Goal: Transaction & Acquisition: Download file/media

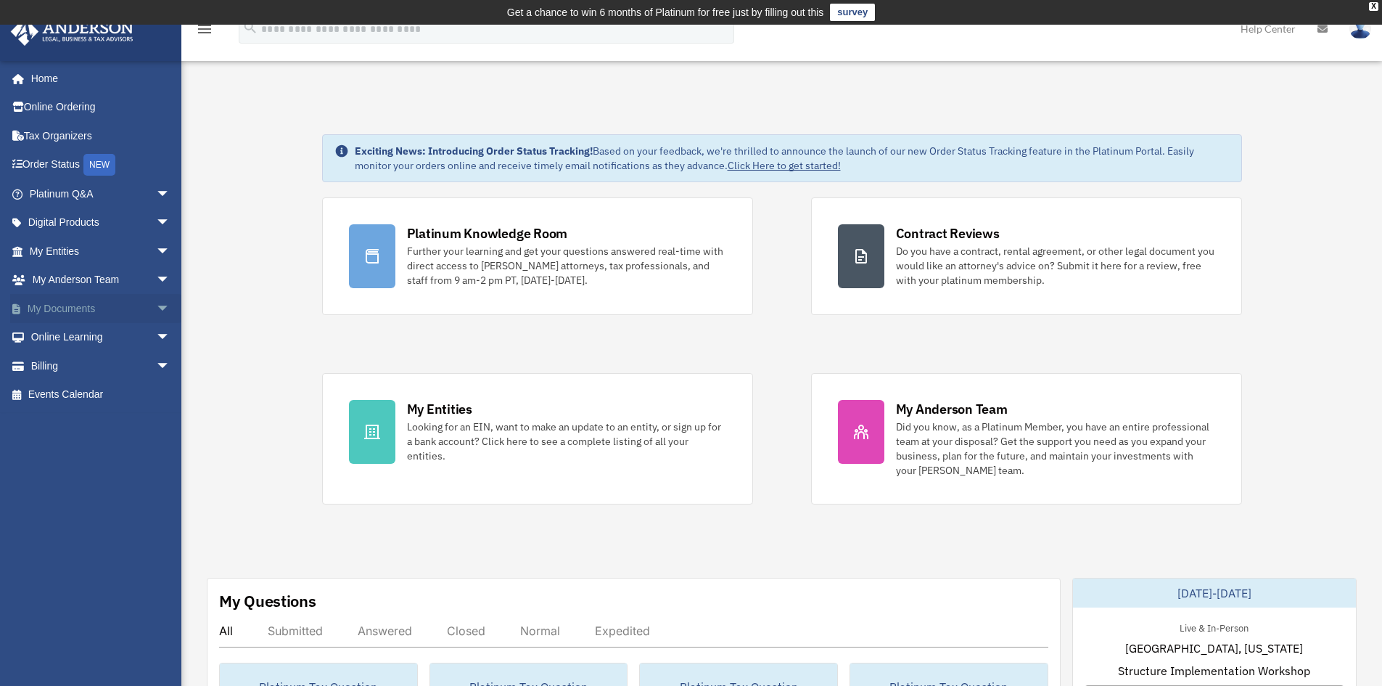
click at [128, 310] on link "My Documents arrow_drop_down" at bounding box center [101, 308] width 182 height 29
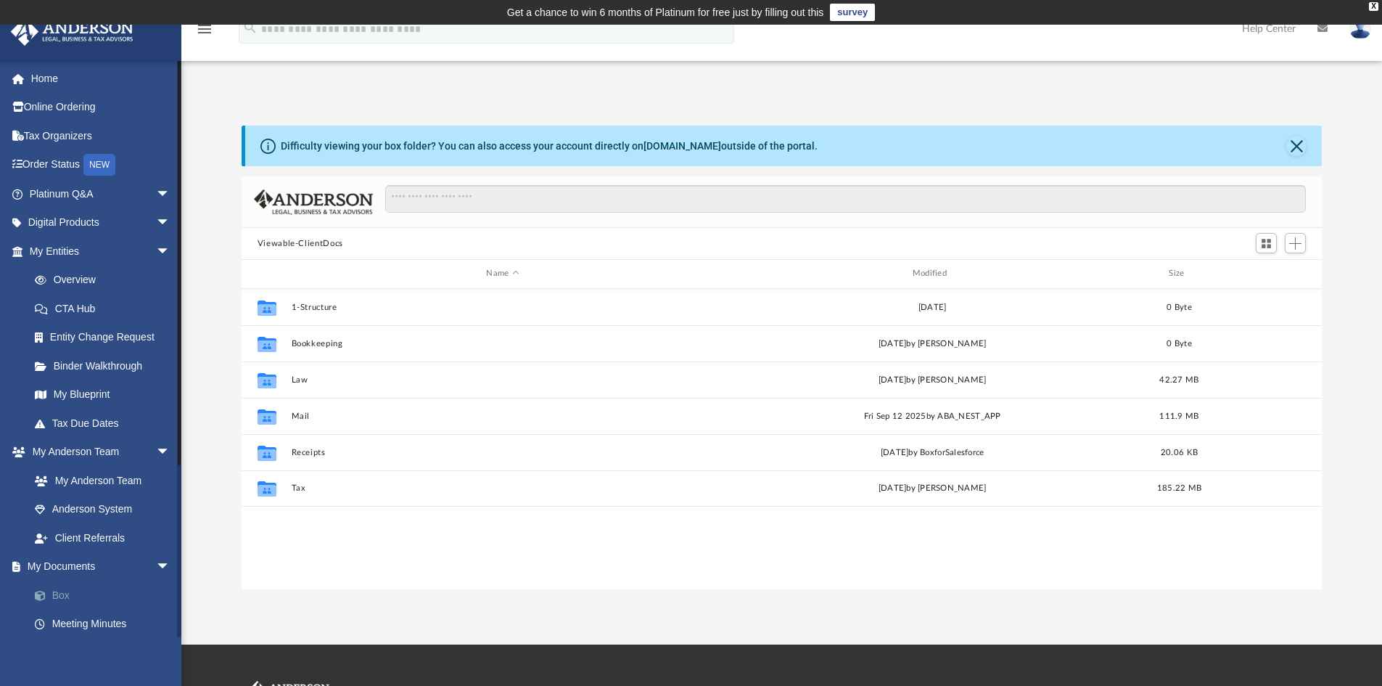
scroll to position [319, 1069]
click at [58, 592] on link "Box" at bounding box center [106, 594] width 172 height 29
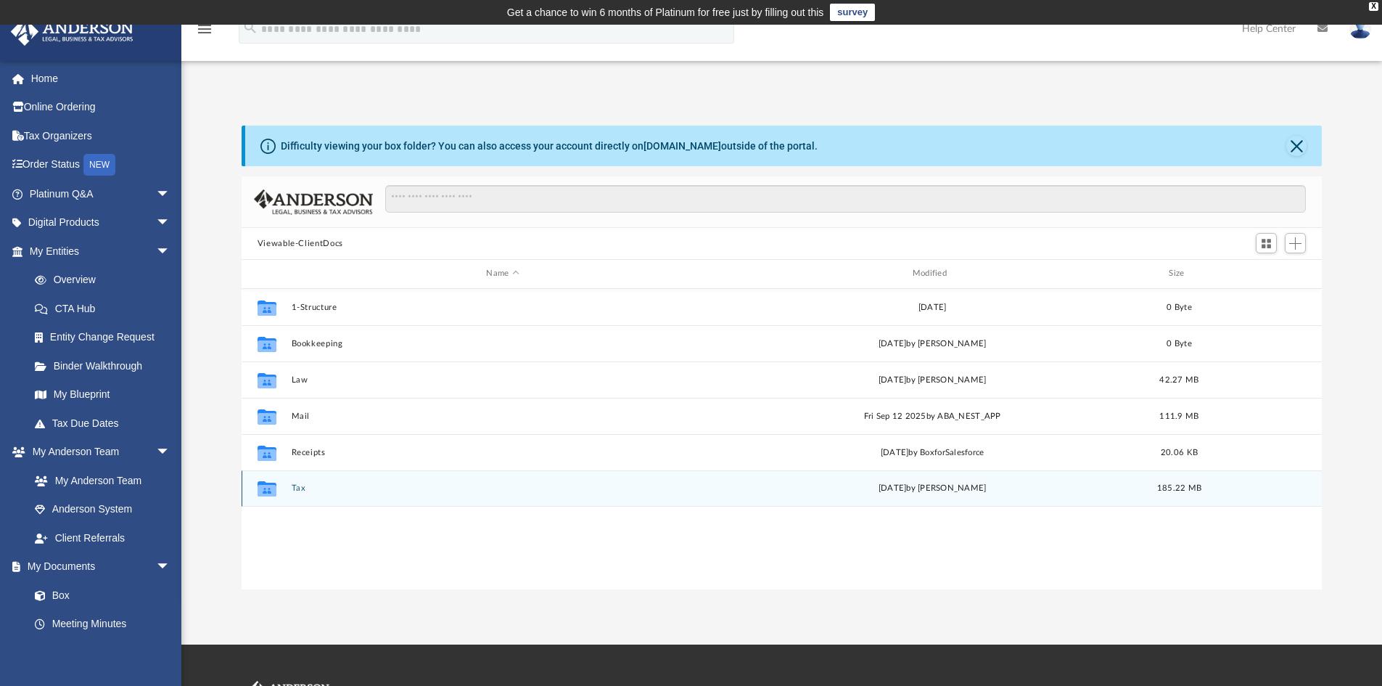
click at [298, 487] on button "Tax" at bounding box center [502, 487] width 423 height 9
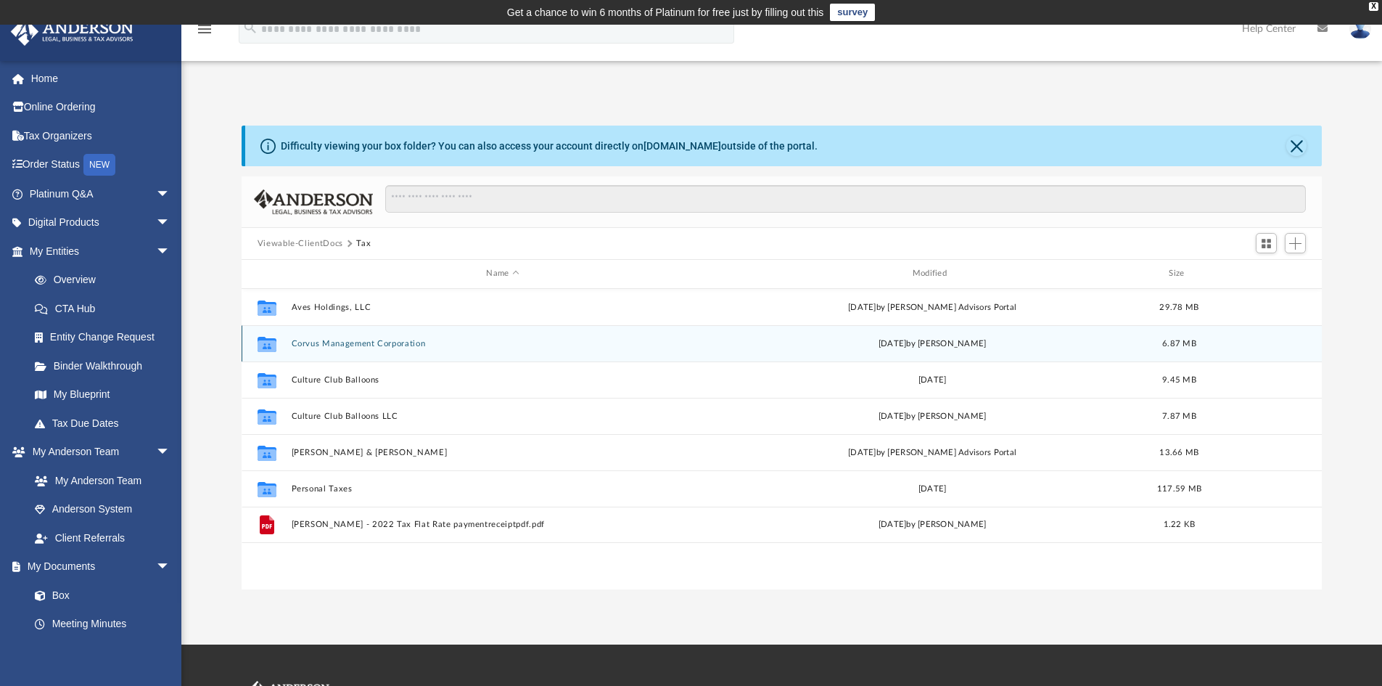
click at [316, 347] on button "Corvus Management Corporation" at bounding box center [502, 343] width 423 height 9
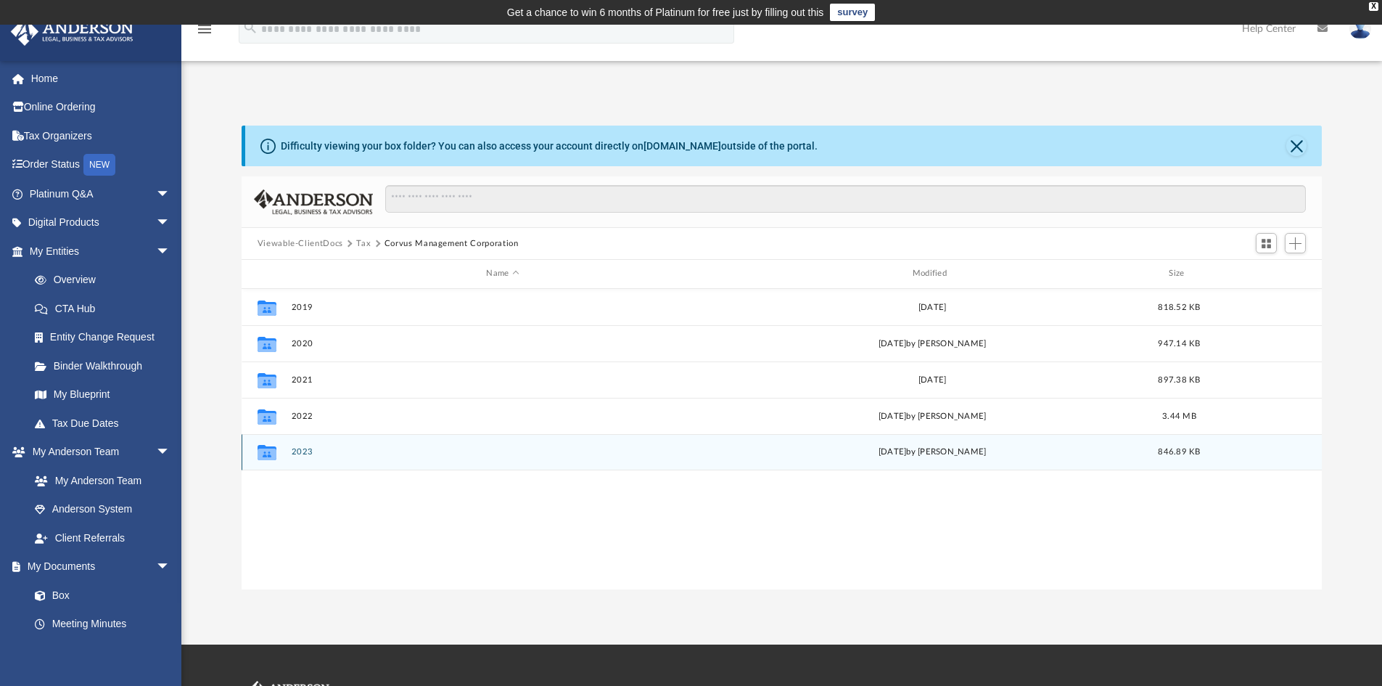
click at [298, 455] on button "2023" at bounding box center [502, 451] width 423 height 9
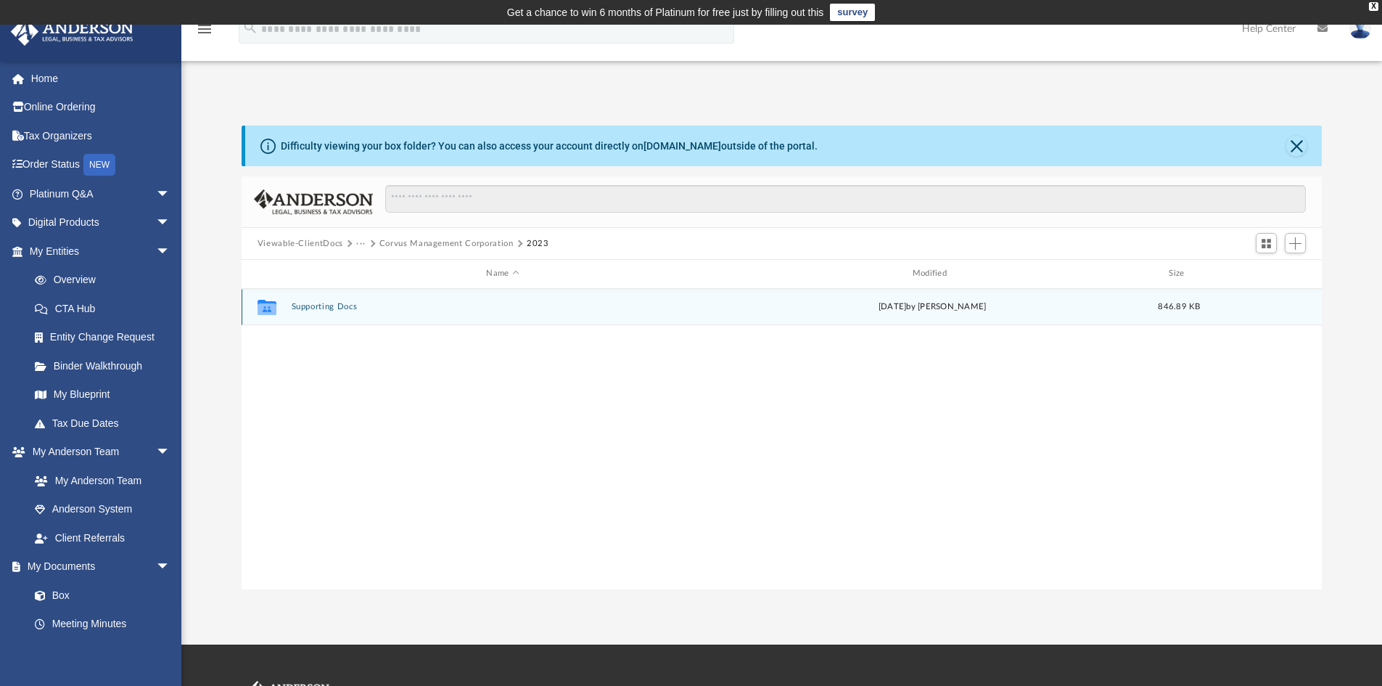
click at [312, 305] on button "Supporting Docs" at bounding box center [502, 306] width 423 height 9
click at [324, 307] on button "2023 Tax Organizer for Corvus Management 1120 Returns.pdf" at bounding box center [502, 306] width 423 height 9
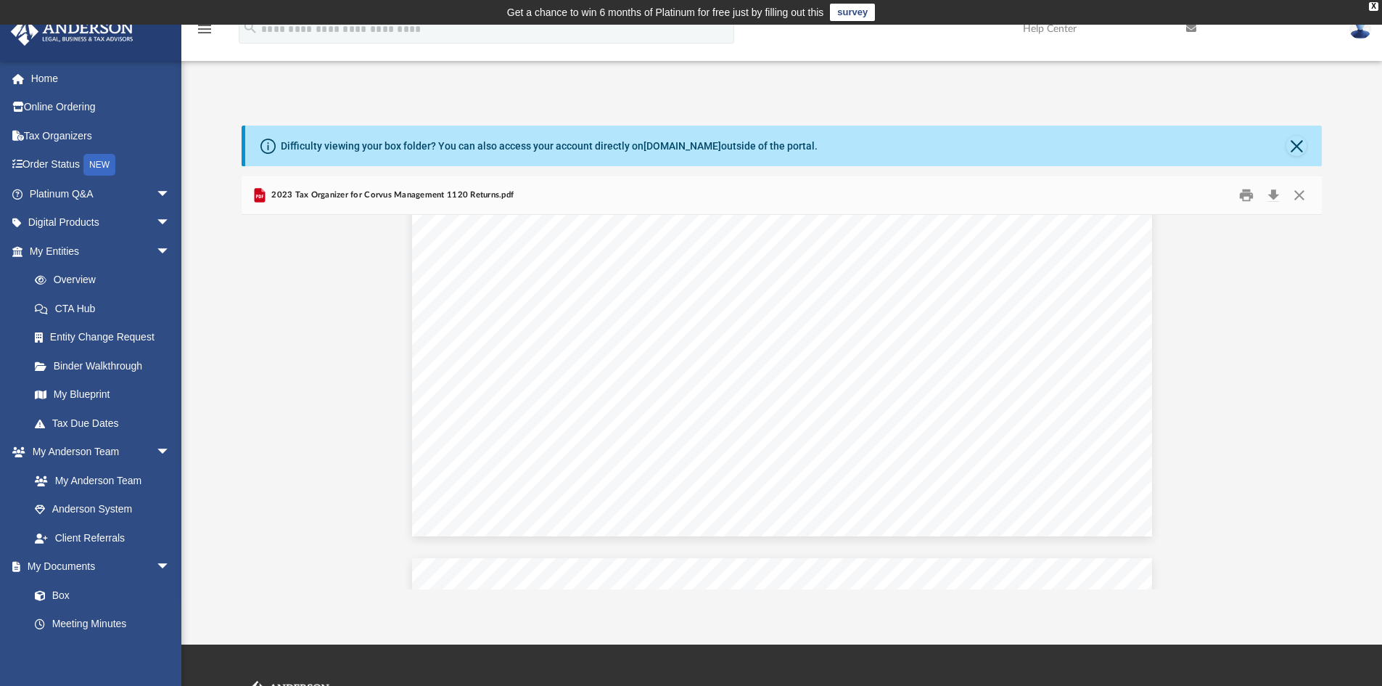
scroll to position [5506, 0]
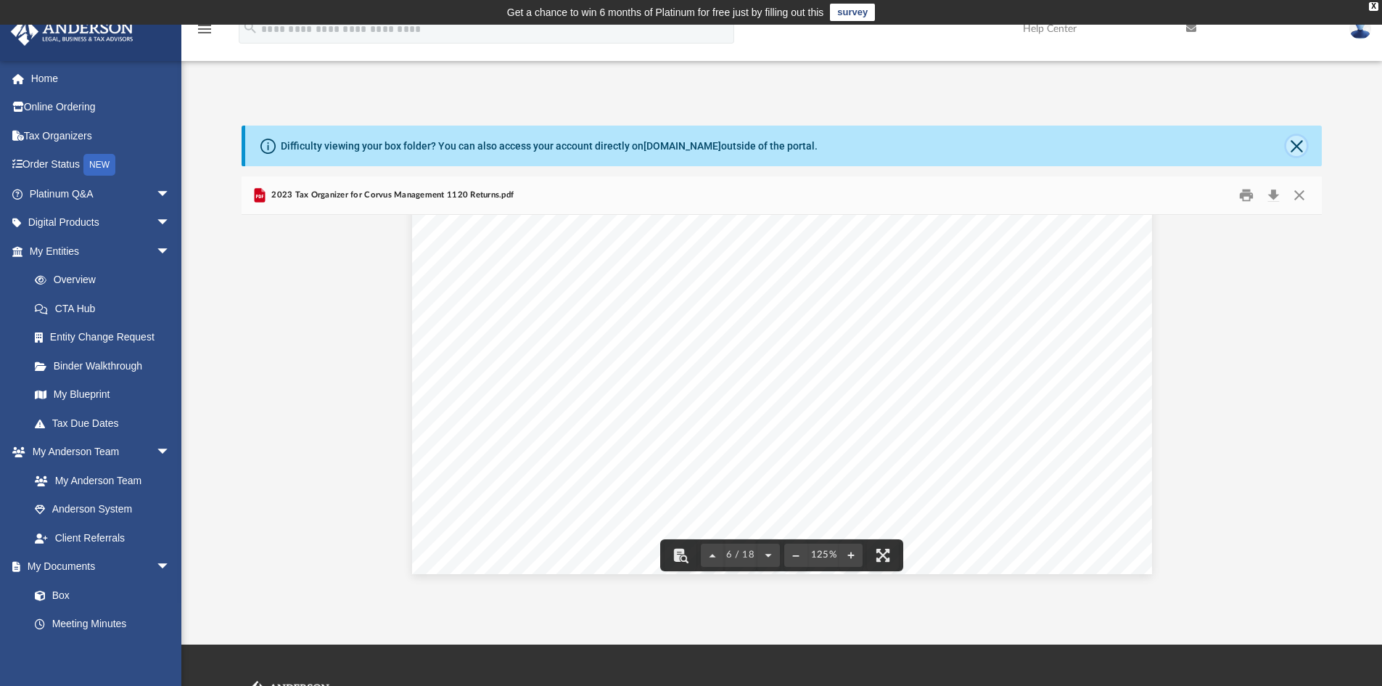
click at [1294, 142] on button "Close" at bounding box center [1296, 146] width 20 height 20
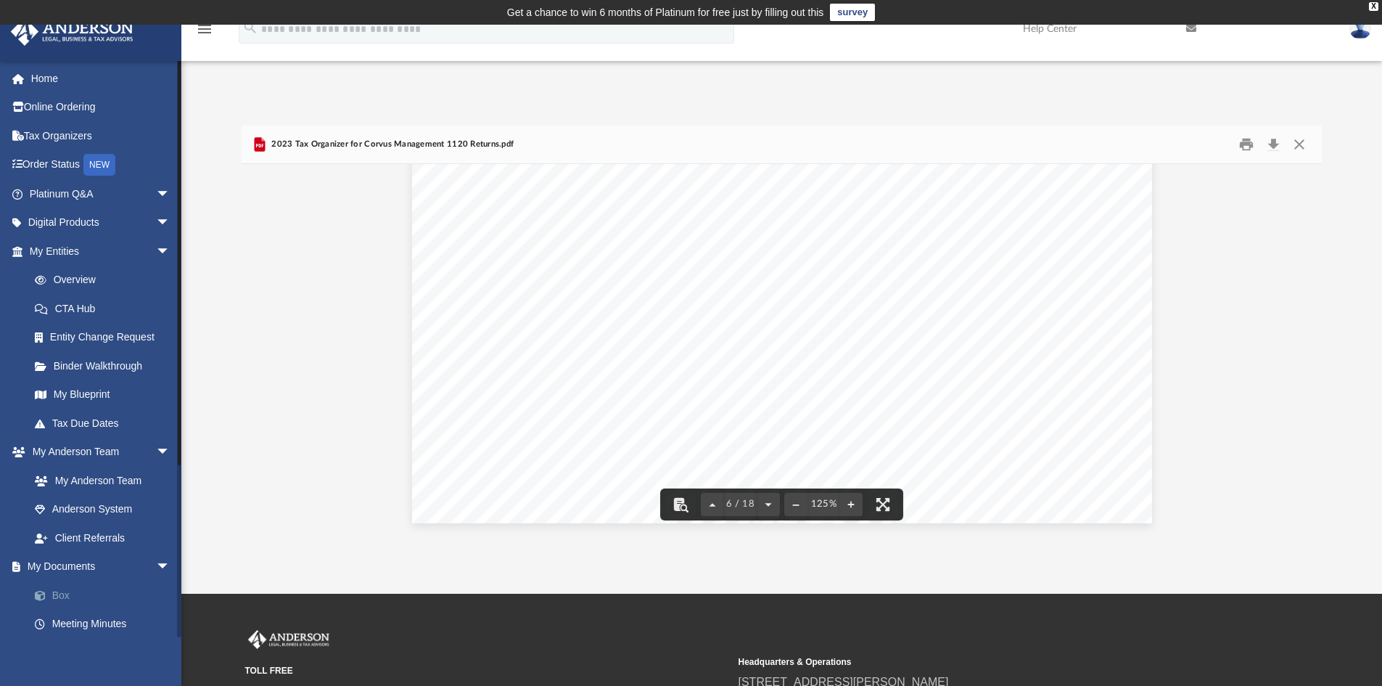
click at [65, 590] on link "Box" at bounding box center [106, 594] width 172 height 29
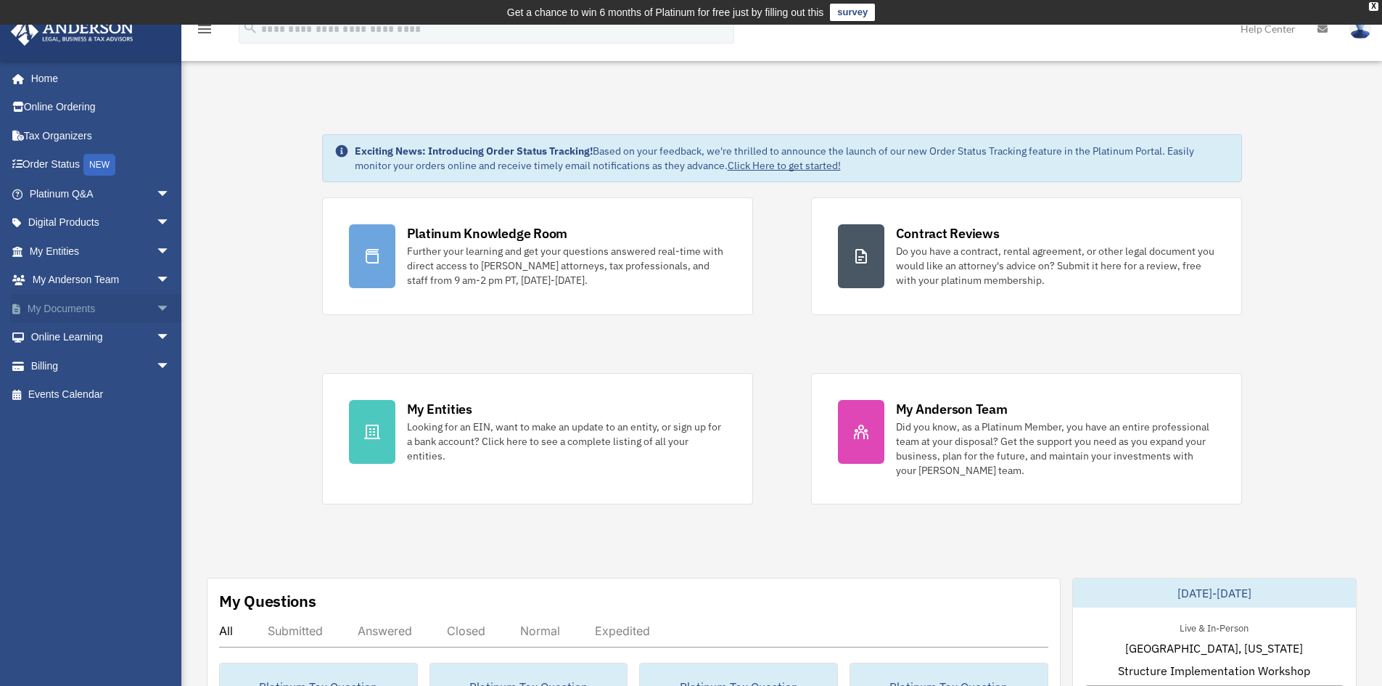
click at [129, 300] on link "My Documents arrow_drop_down" at bounding box center [101, 308] width 182 height 29
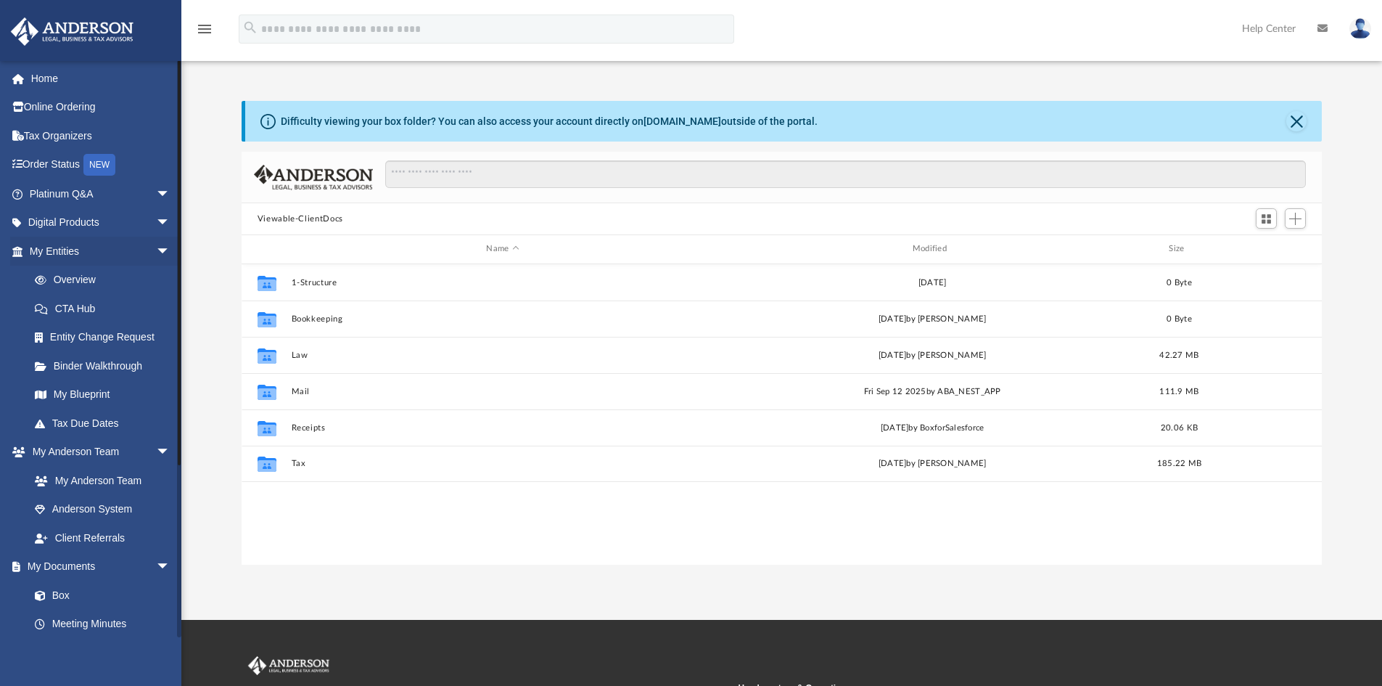
scroll to position [319, 1069]
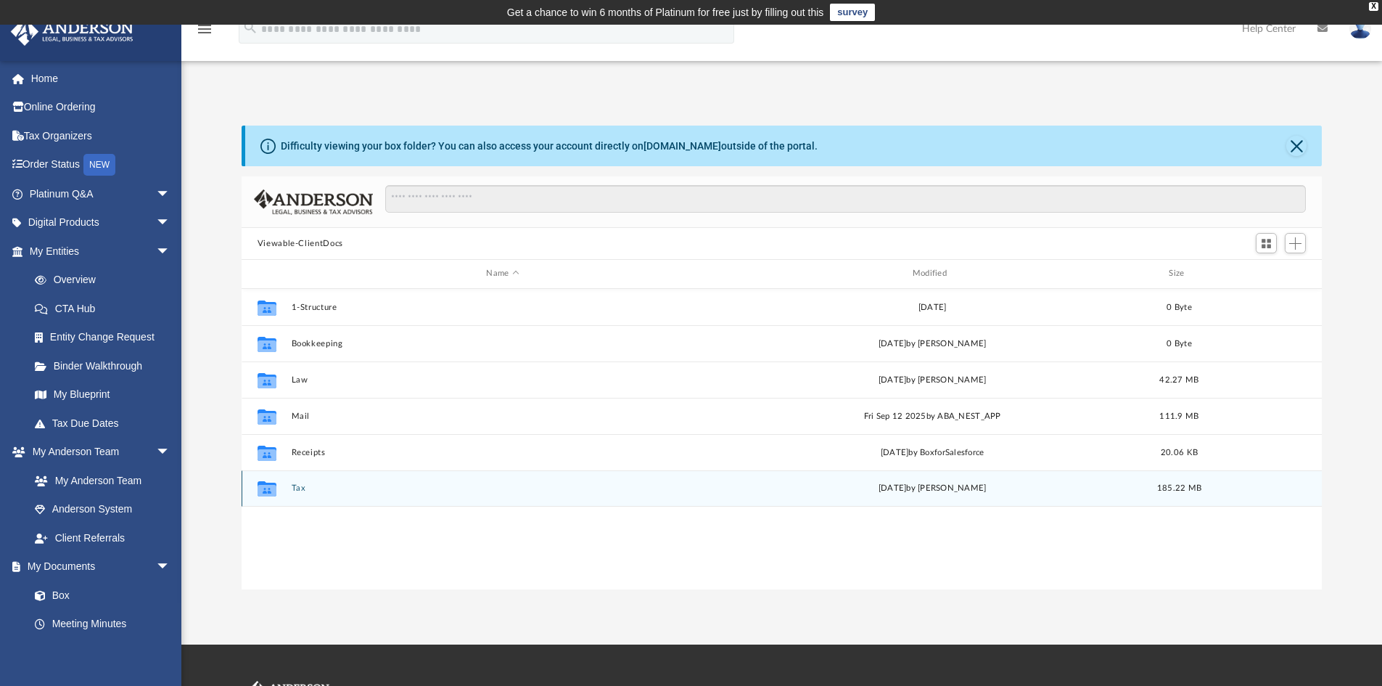
click at [300, 487] on button "Tax" at bounding box center [502, 487] width 423 height 9
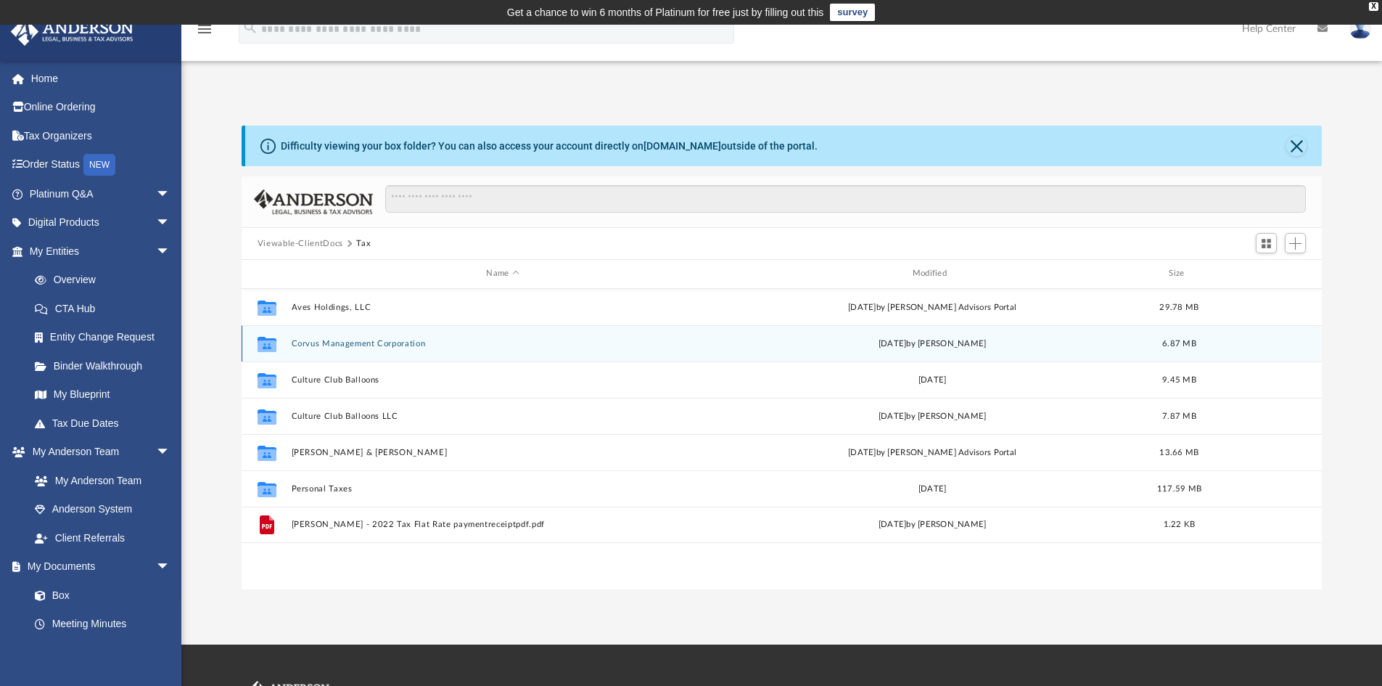
click at [329, 349] on div "Collaborated Folder Corvus Management Corporation [DATE] by [PERSON_NAME] 6.87 …" at bounding box center [782, 343] width 1081 height 36
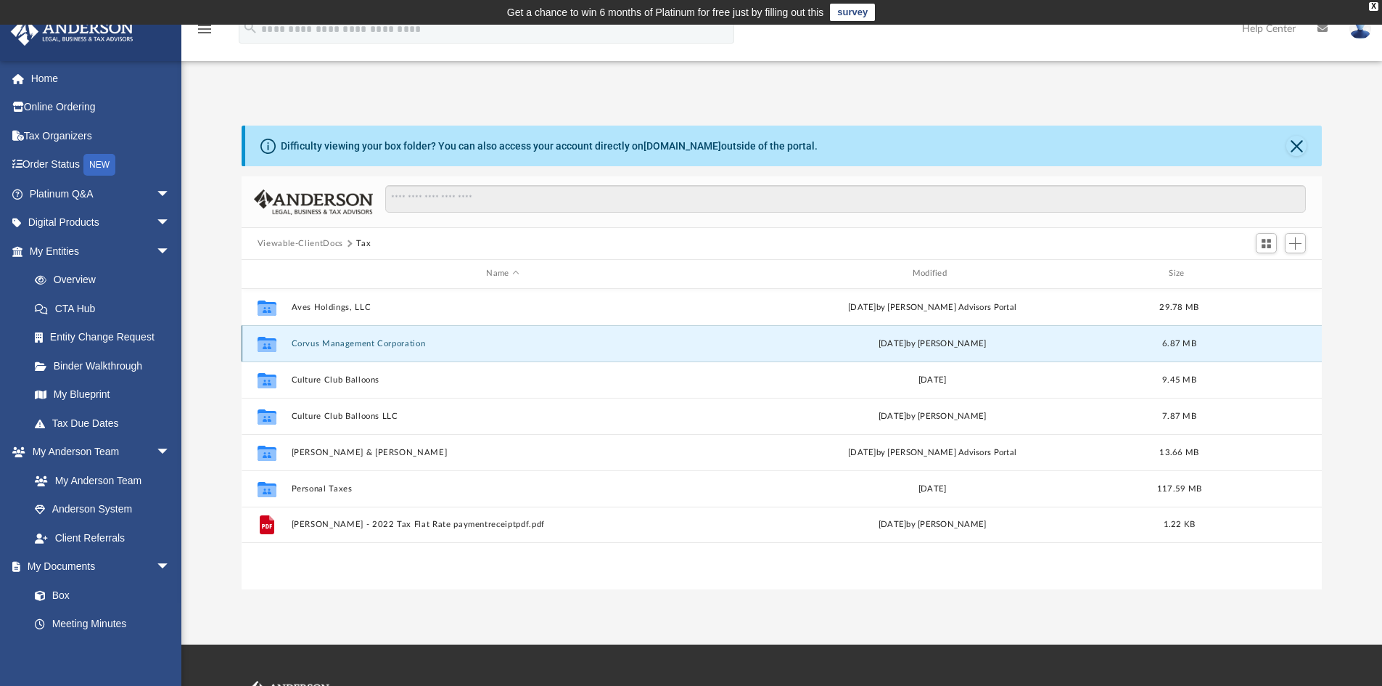
click at [334, 342] on button "Corvus Management Corporation" at bounding box center [502, 343] width 423 height 9
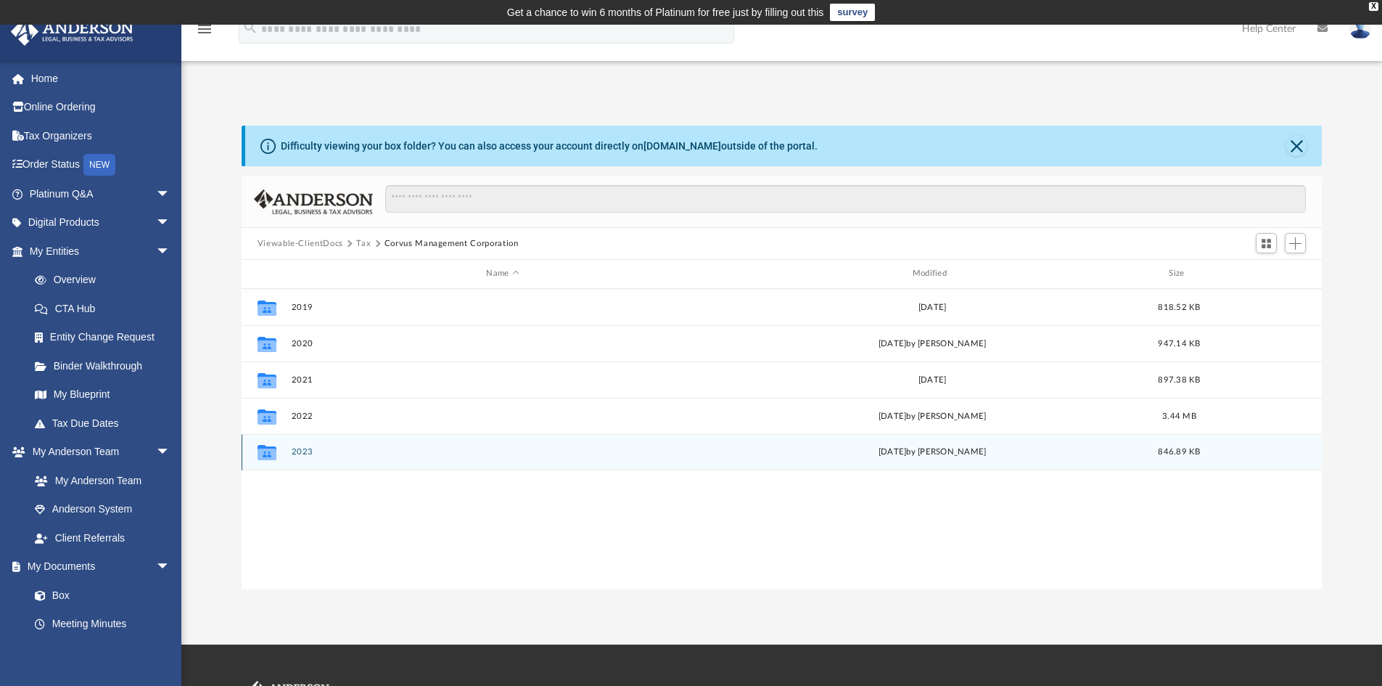
click at [300, 455] on button "2023" at bounding box center [502, 451] width 423 height 9
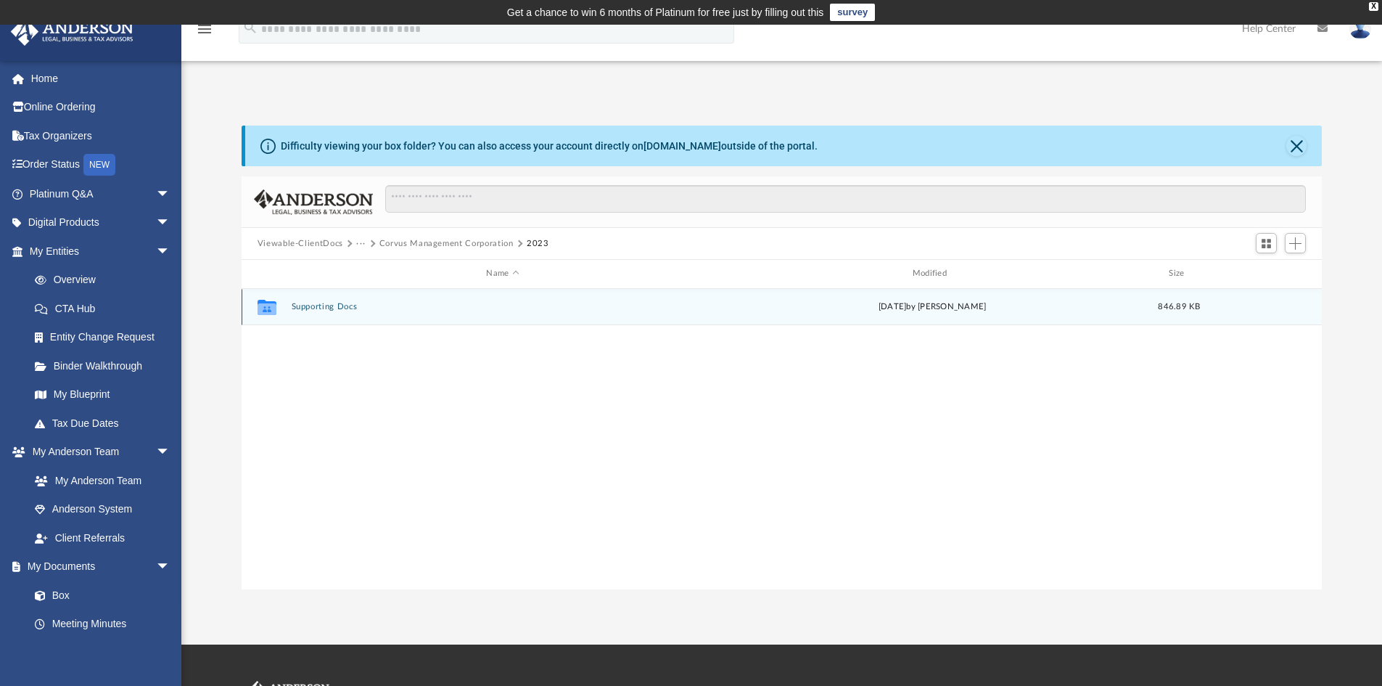
click at [325, 301] on div "Collaborated Folder Supporting Docs Fri Nov 1 2024 by Caitie Glass 846.89 KB" at bounding box center [782, 307] width 1081 height 36
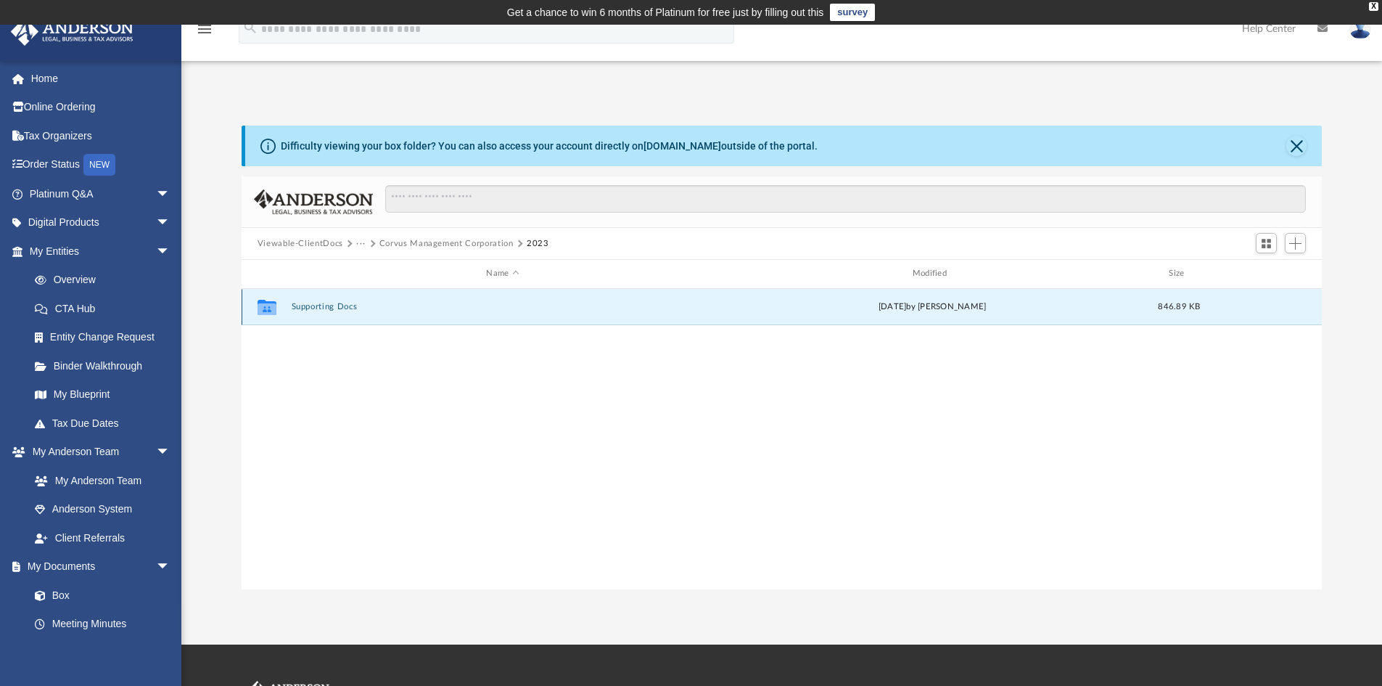
click at [313, 303] on button "Supporting Docs" at bounding box center [502, 306] width 423 height 9
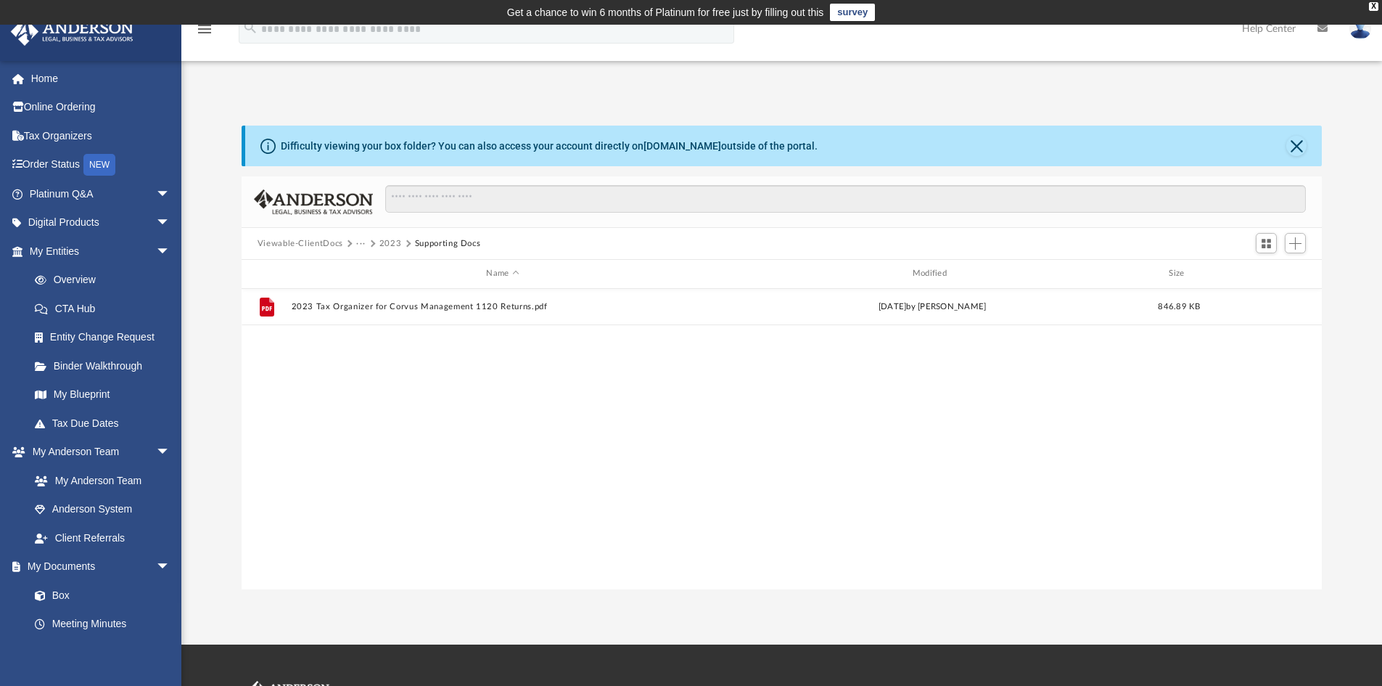
click at [384, 242] on button "2023" at bounding box center [390, 243] width 22 height 13
click at [401, 240] on button "Corvus Management Corporation" at bounding box center [446, 243] width 134 height 13
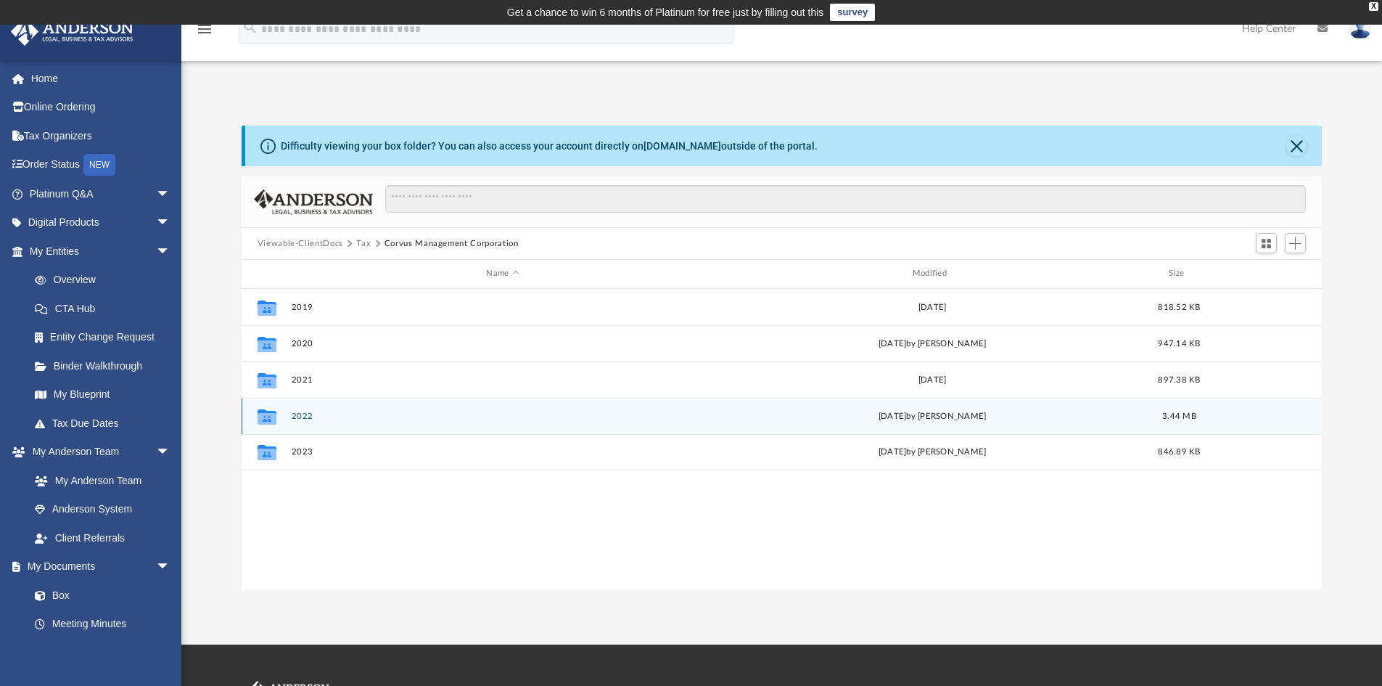
click at [297, 418] on button "2022" at bounding box center [502, 415] width 423 height 9
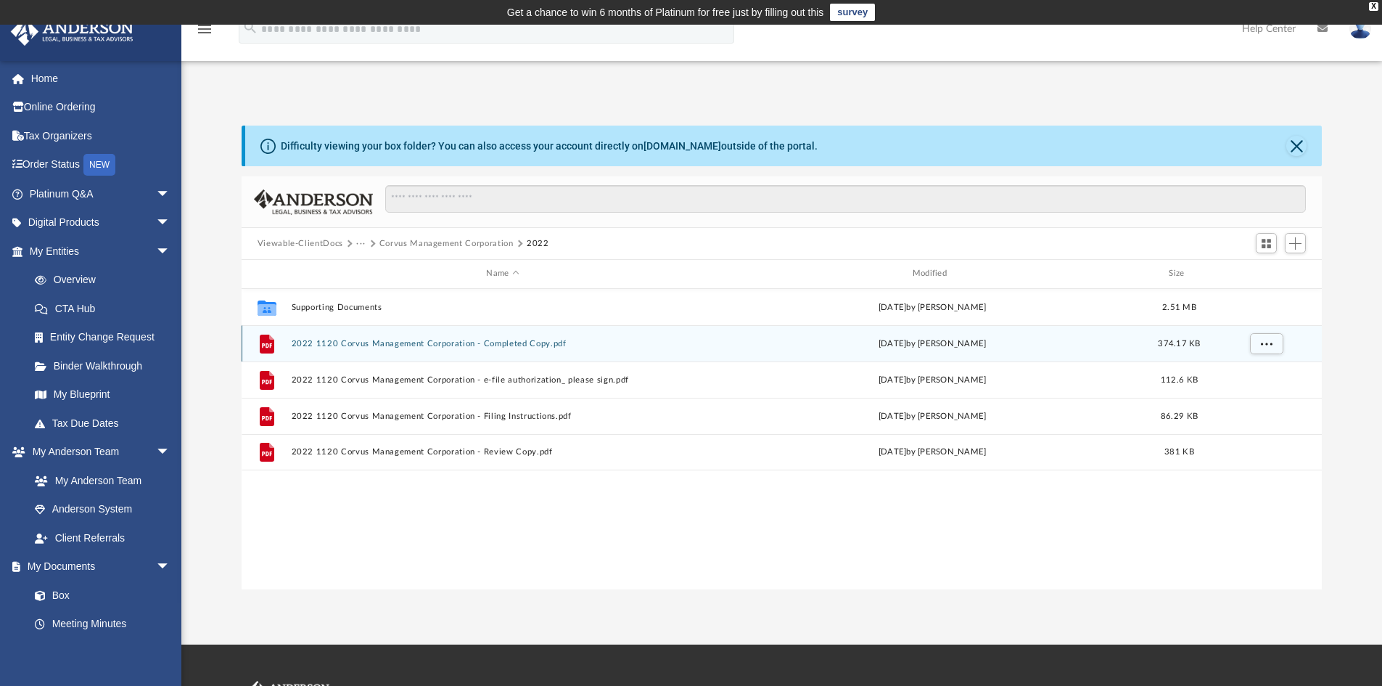
click at [373, 339] on button "2022 1120 Corvus Management Corporation - Completed Copy.pdf" at bounding box center [502, 343] width 423 height 9
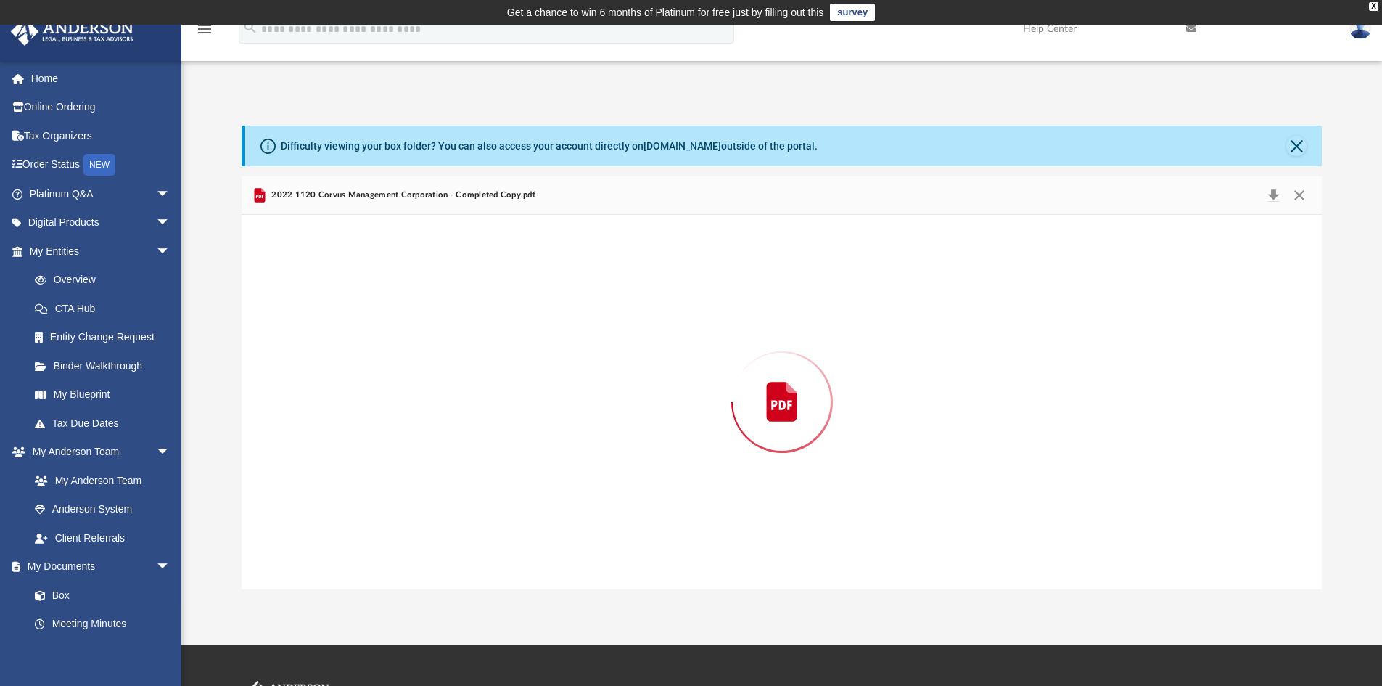
click at [373, 339] on div "Preview" at bounding box center [782, 402] width 1081 height 374
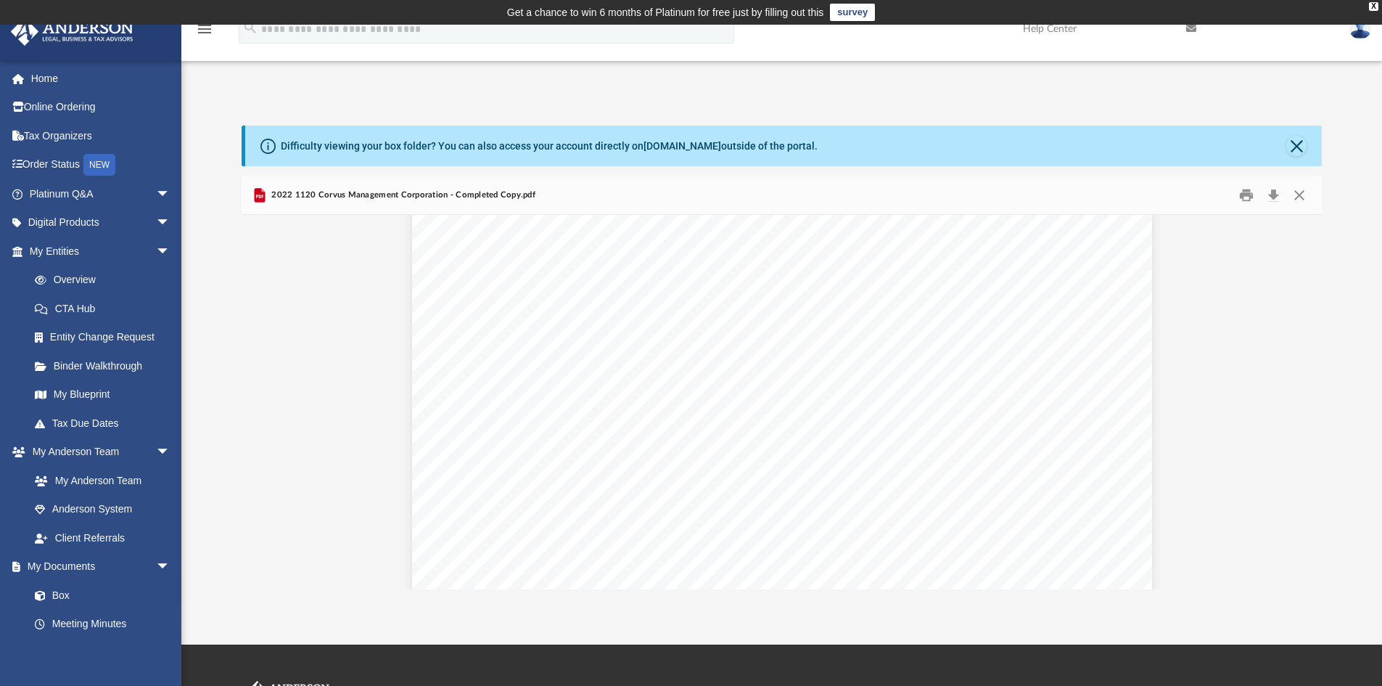
scroll to position [21748, 0]
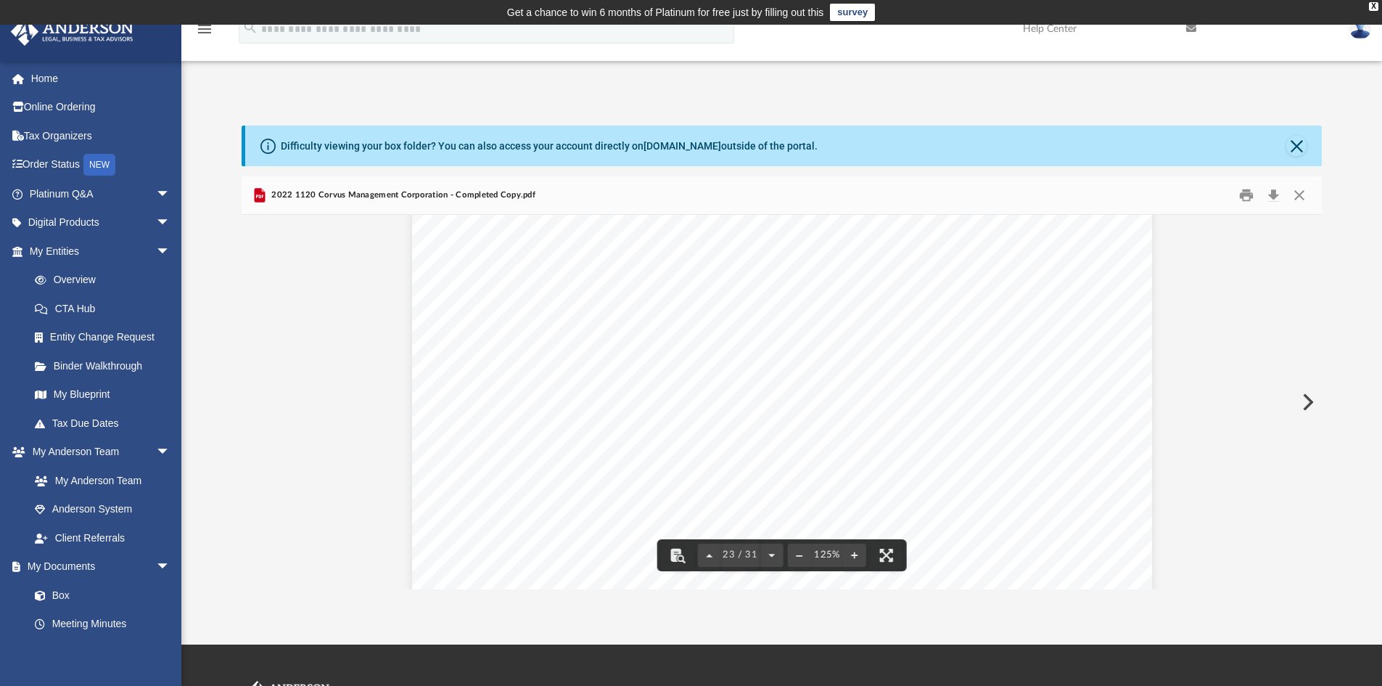
drag, startPoint x: 603, startPoint y: 294, endPoint x: 647, endPoint y: 289, distance: 44.5
click at [647, 289] on div "}}}}}}}}}}}}}}}}}}}}}}}}}}}}} }}}}}}}}}} CORVUS MANAGEMENT CORPORATION **-***79…" at bounding box center [782, 285] width 740 height 958
drag, startPoint x: 630, startPoint y: 290, endPoint x: 657, endPoint y: 289, distance: 27.6
click at [657, 289] on span "91,473." at bounding box center [640, 291] width 59 height 12
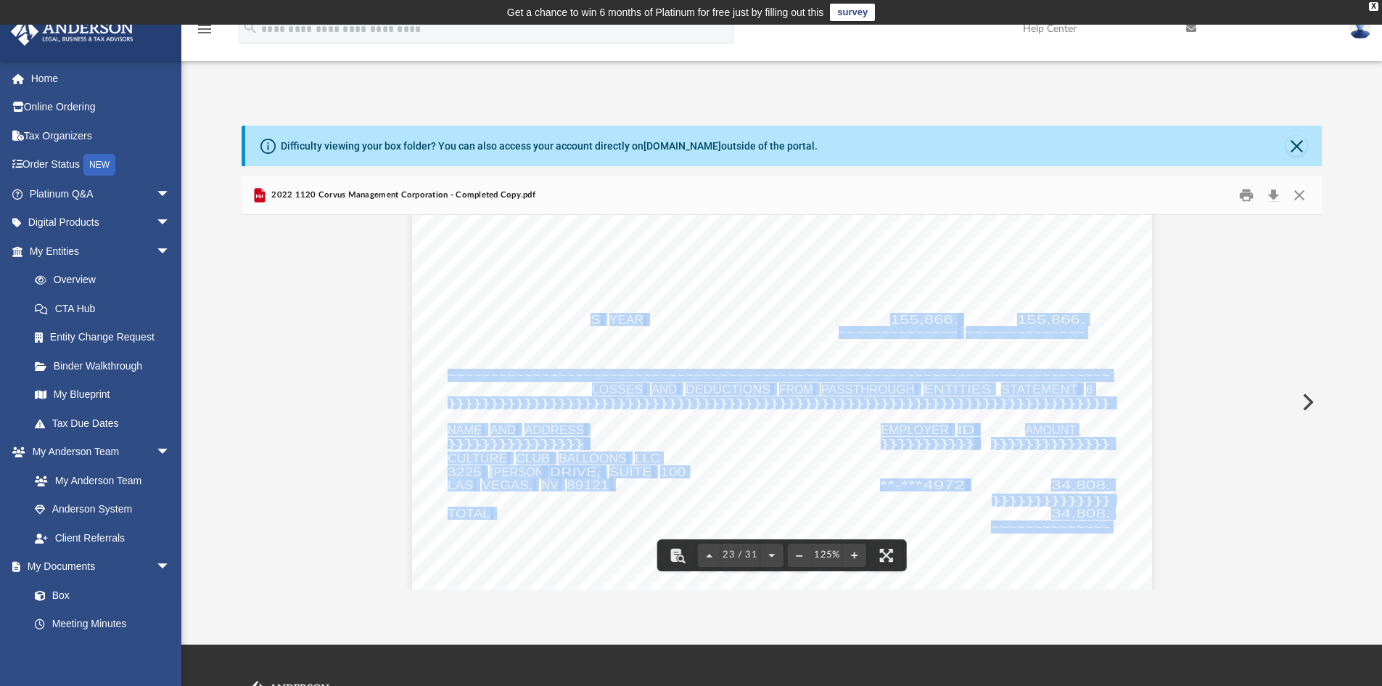
drag, startPoint x: 585, startPoint y: 318, endPoint x: 954, endPoint y: 341, distance: 370.0
click at [954, 341] on div "}}}}}}}}}}}}}}}}}}}}}}}}}}}}} }}}}}}}}}} CORVUS MANAGEMENT CORPORATION **-***79…" at bounding box center [782, 285] width 740 height 958
click at [967, 349] on div "}}}}}}}}}}}}}}}}}}}}}}}}}}}}} }}}}}}}}}} CORVUS MANAGEMENT CORPORATION **-***79…" at bounding box center [782, 285] width 740 height 958
click at [1058, 349] on div "}}}}}}}}}}}}}}}}}}}}}}}}}}}}} }}}}}}}}}} CORVUS MANAGEMENT CORPORATION **-***79…" at bounding box center [782, 285] width 740 height 958
click at [65, 79] on link "Home" at bounding box center [101, 78] width 182 height 29
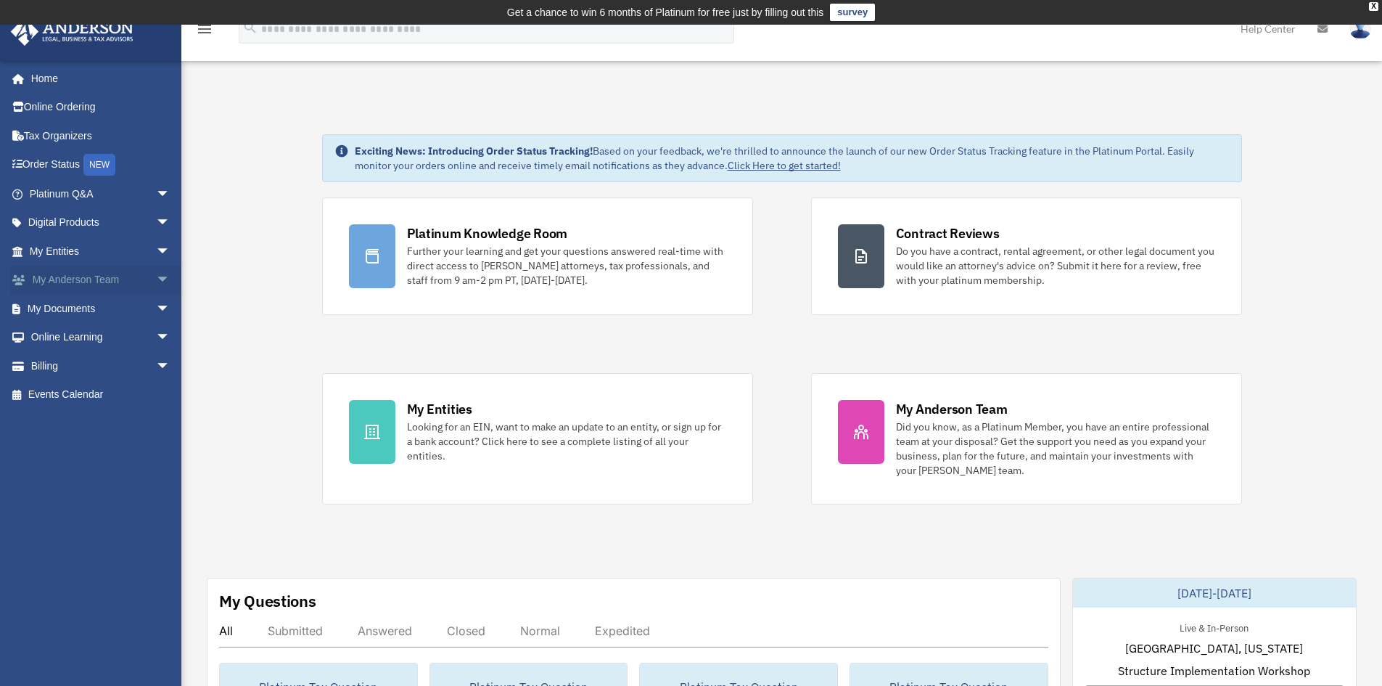
click at [124, 275] on link "My Anderson Team arrow_drop_down" at bounding box center [101, 280] width 182 height 29
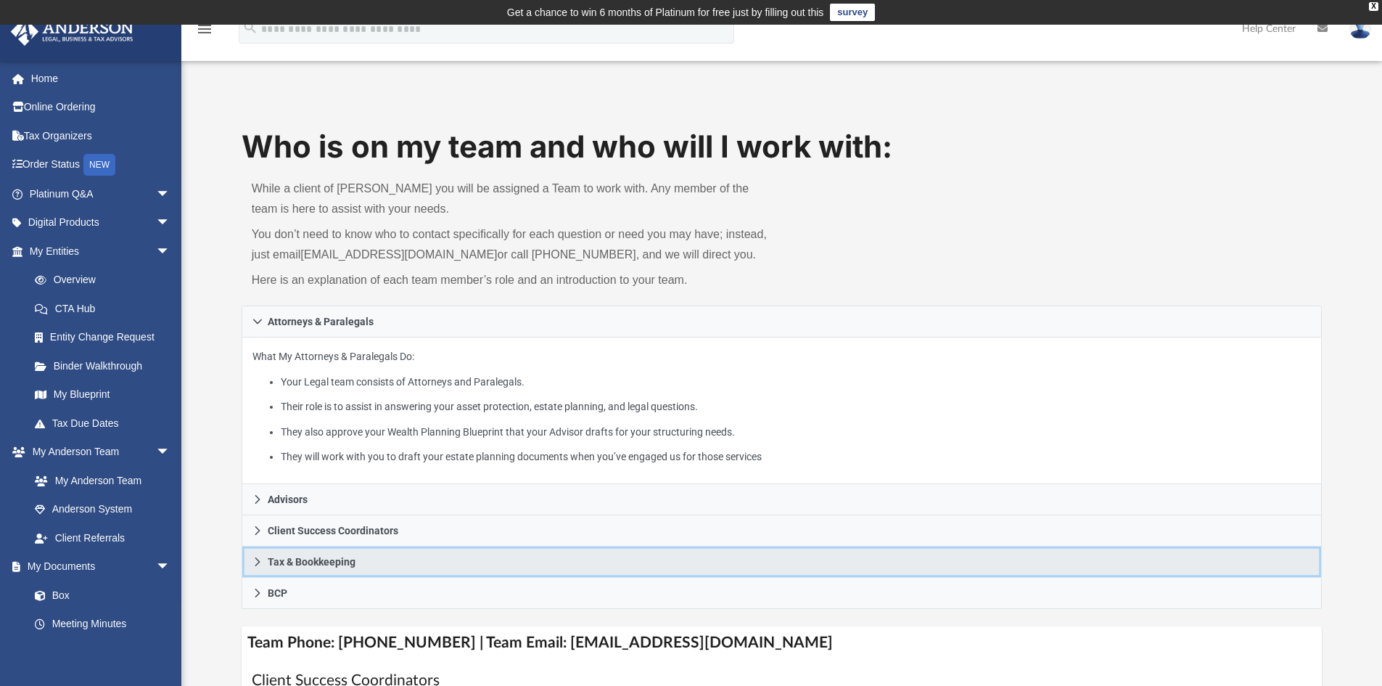
click at [367, 567] on link "Tax & Bookkeeping" at bounding box center [782, 561] width 1081 height 31
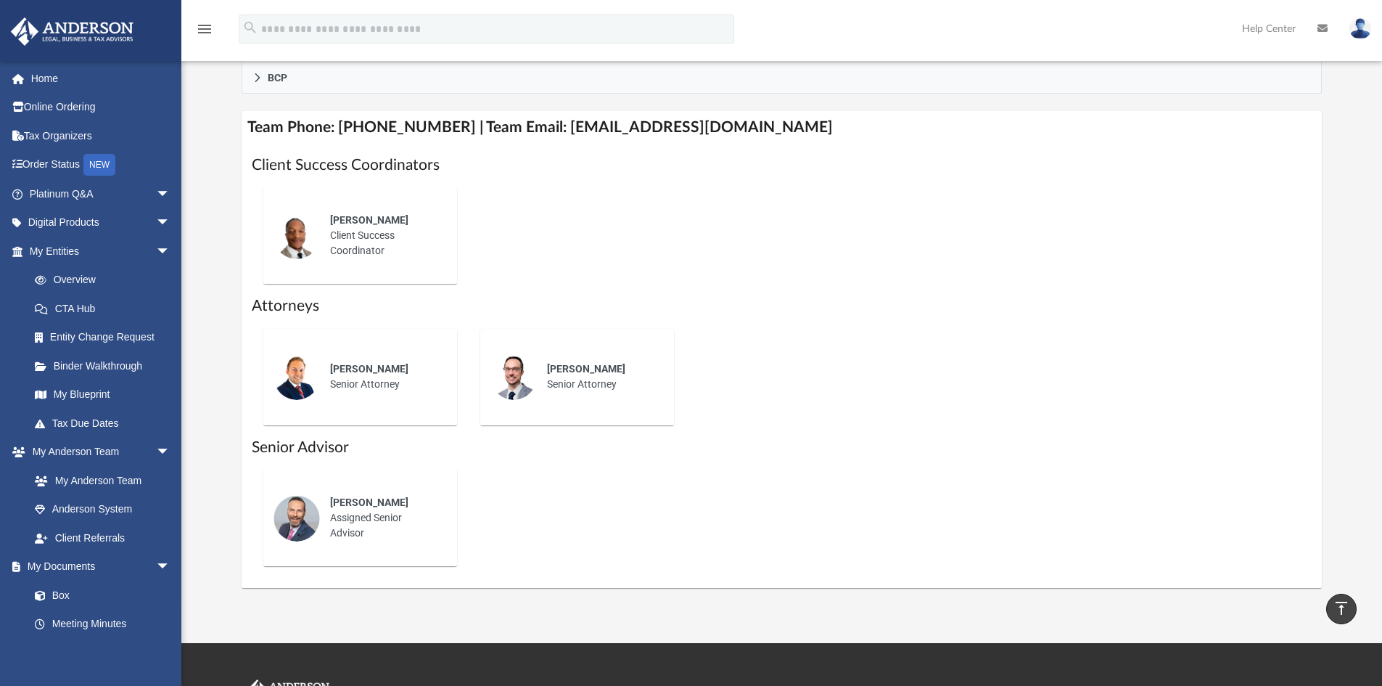
scroll to position [628, 0]
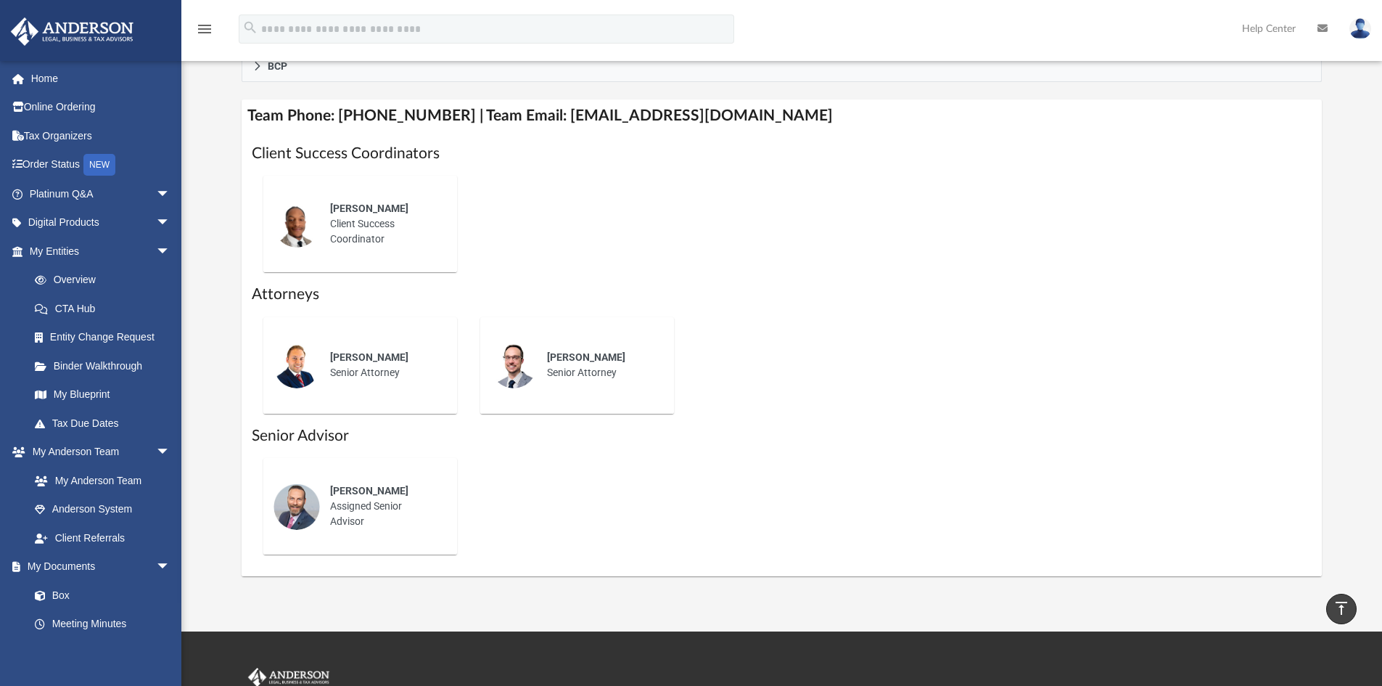
click at [353, 212] on span "[PERSON_NAME]" at bounding box center [369, 208] width 78 height 12
click at [336, 223] on div "[PERSON_NAME] Client Success Coordinator" at bounding box center [383, 224] width 127 height 66
click at [297, 225] on img at bounding box center [296, 224] width 46 height 46
click at [116, 334] on link "Entity Change Request" at bounding box center [106, 337] width 172 height 29
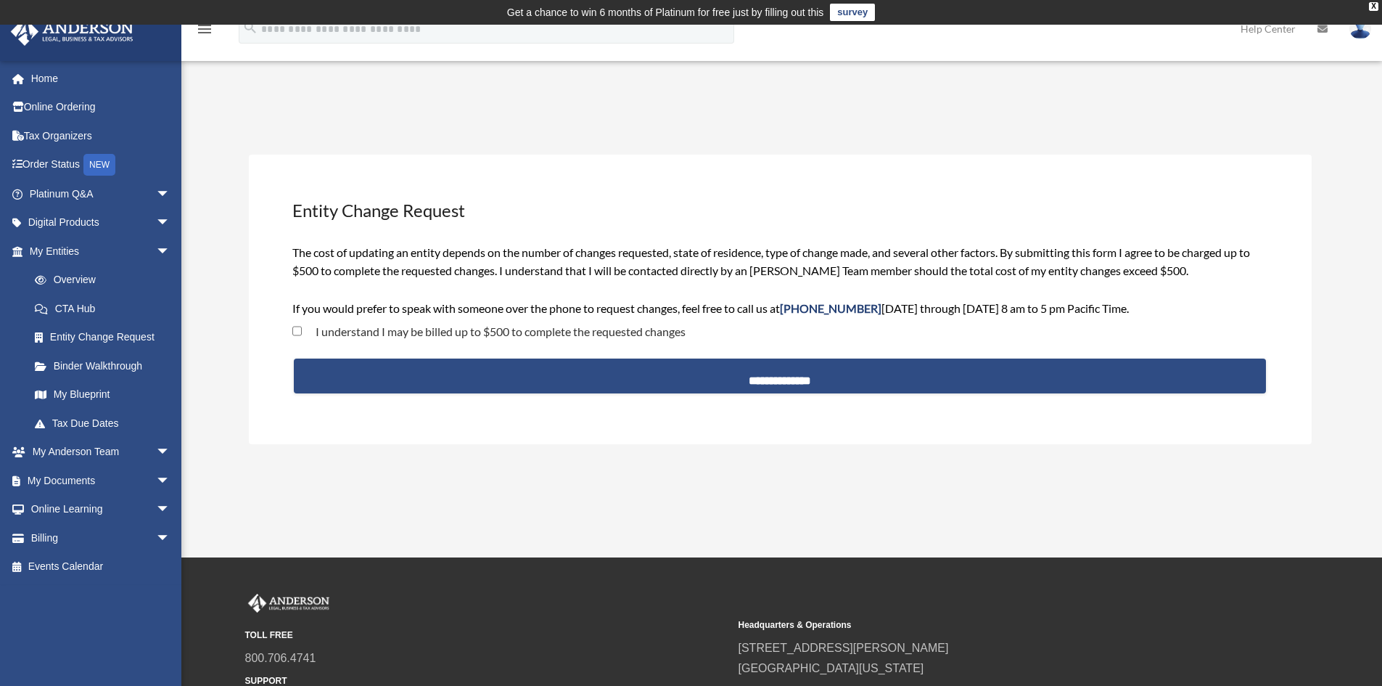
click at [490, 331] on label "I understand I may be billed up to $500 to complete the requested changes" at bounding box center [494, 332] width 384 height 12
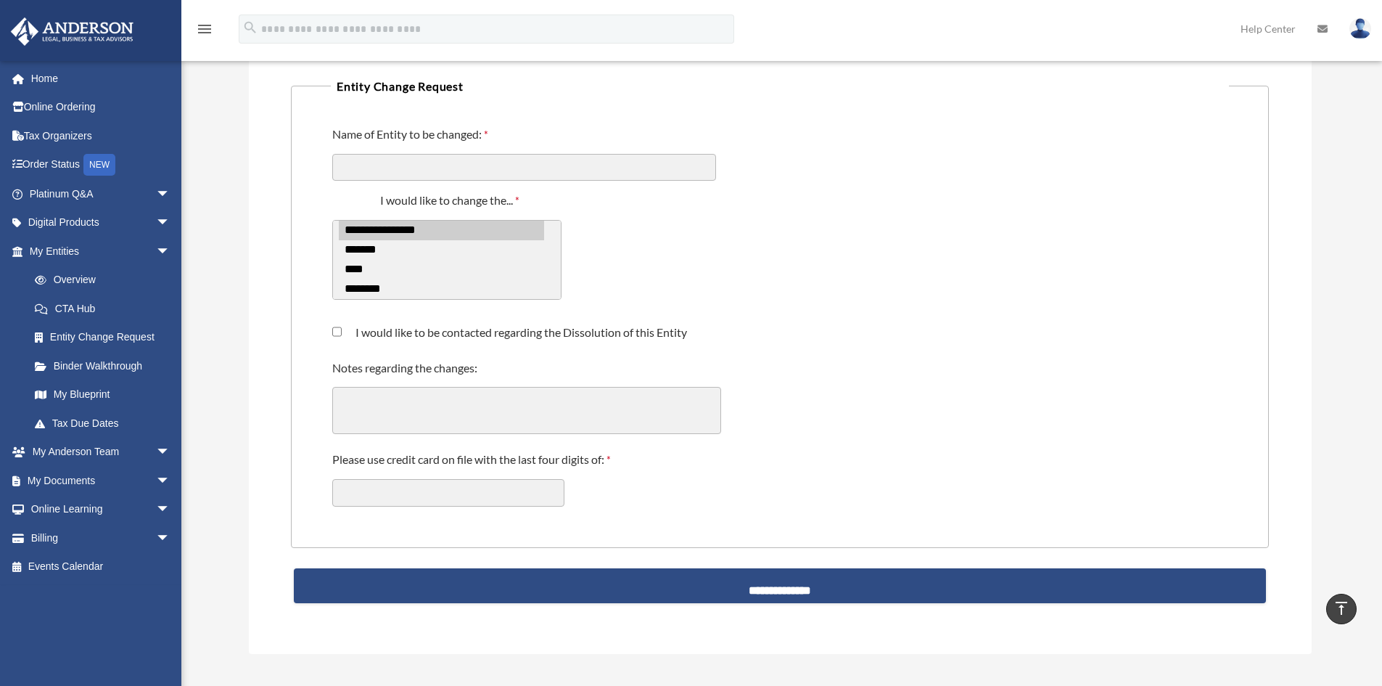
click at [639, 254] on div "**********" at bounding box center [780, 250] width 898 height 137
click at [38, 85] on link "Home" at bounding box center [101, 78] width 182 height 29
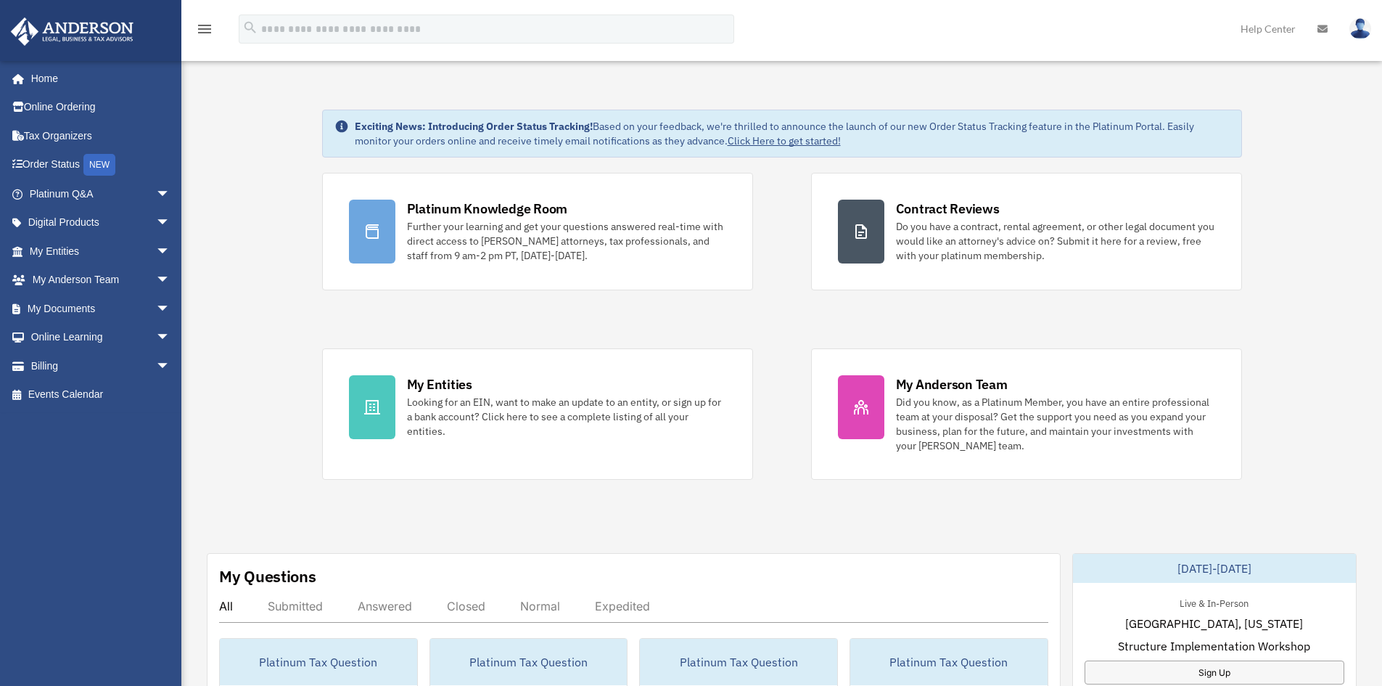
click at [210, 30] on icon "menu" at bounding box center [204, 28] width 17 height 17
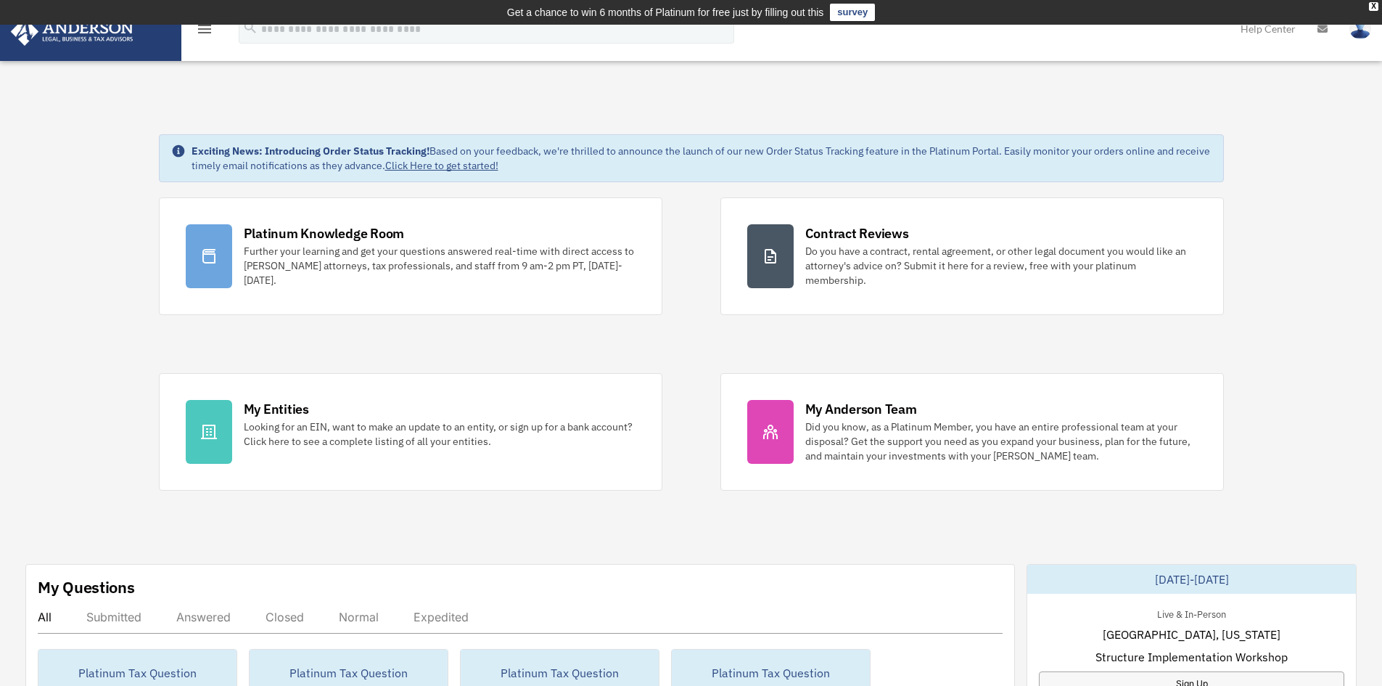
click at [210, 30] on icon "menu" at bounding box center [204, 28] width 17 height 17
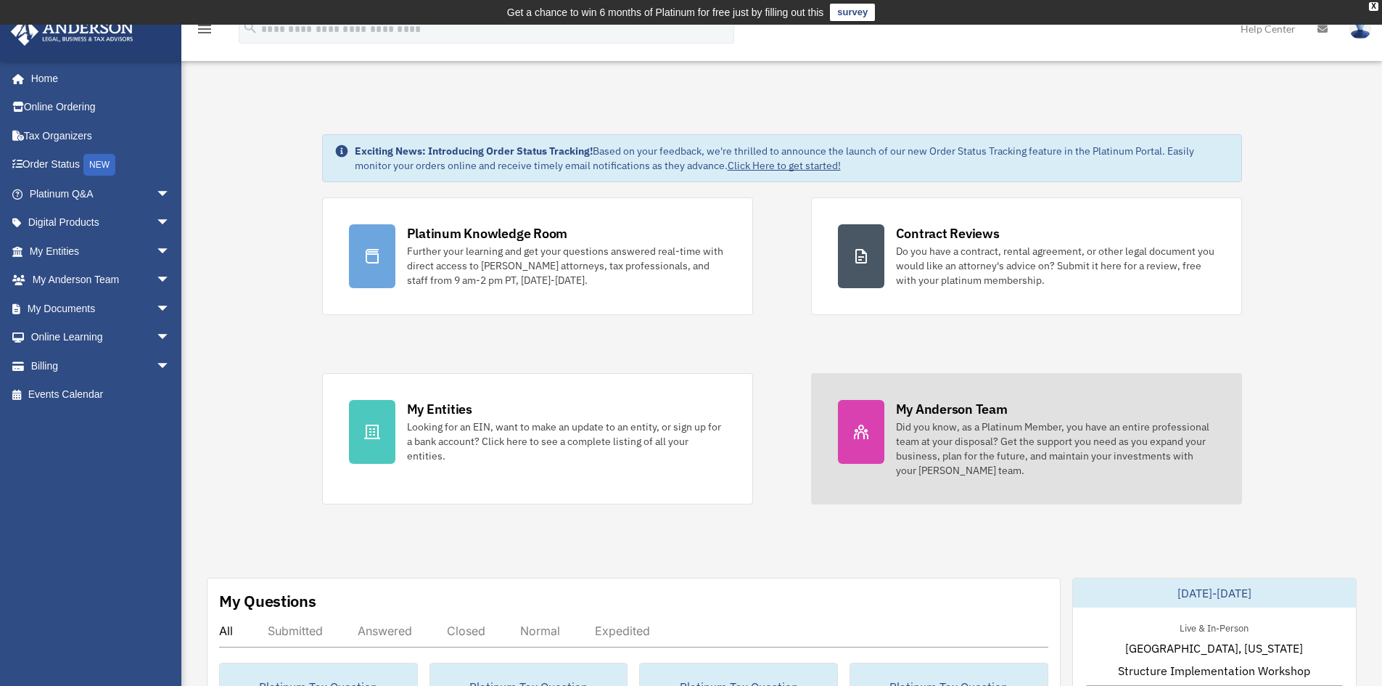
click at [1018, 468] on div "Did you know, as a Platinum Member, you have an entire professional team at you…" at bounding box center [1055, 448] width 319 height 58
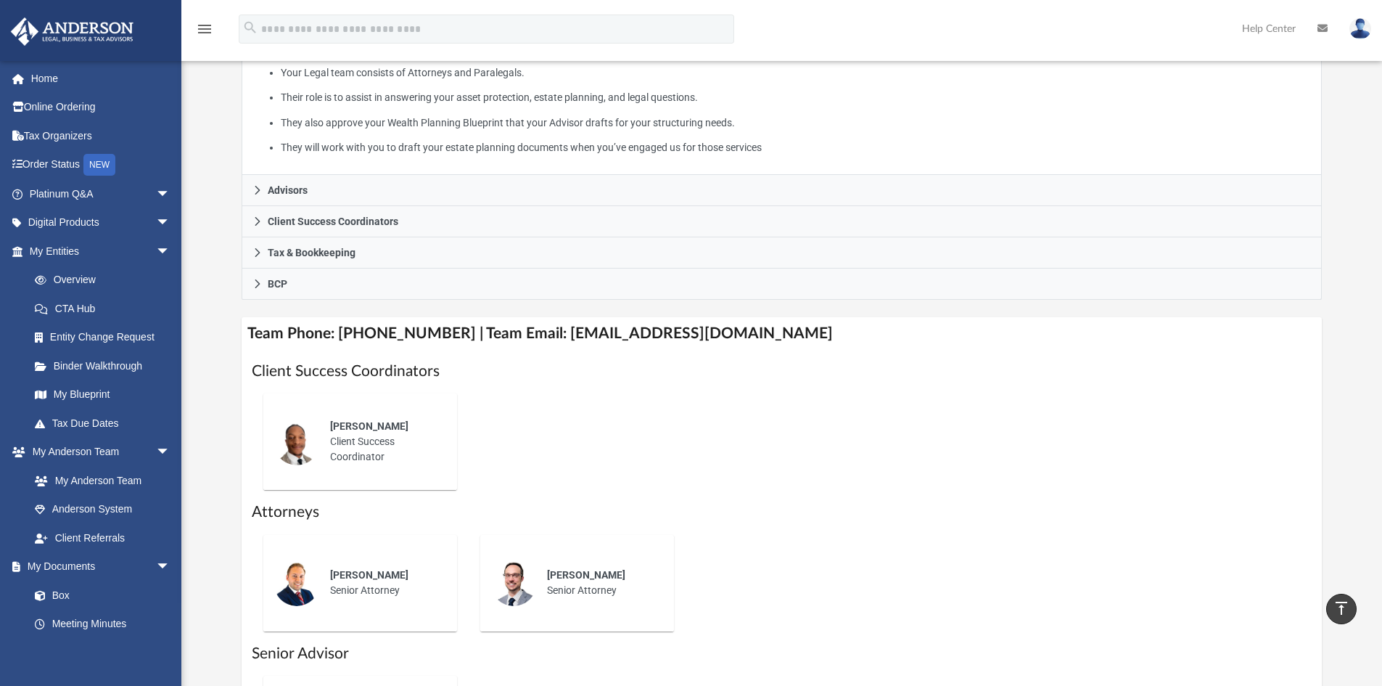
scroll to position [308, 0]
drag, startPoint x: 761, startPoint y: 337, endPoint x: 541, endPoint y: 334, distance: 219.8
click at [541, 334] on h4 "Team Phone: [PHONE_NUMBER] | Team Email: [EMAIL_ADDRESS][DOMAIN_NAME]" at bounding box center [782, 334] width 1081 height 33
copy h4 "[EMAIL_ADDRESS][DOMAIN_NAME]"
